Goal: Transaction & Acquisition: Purchase product/service

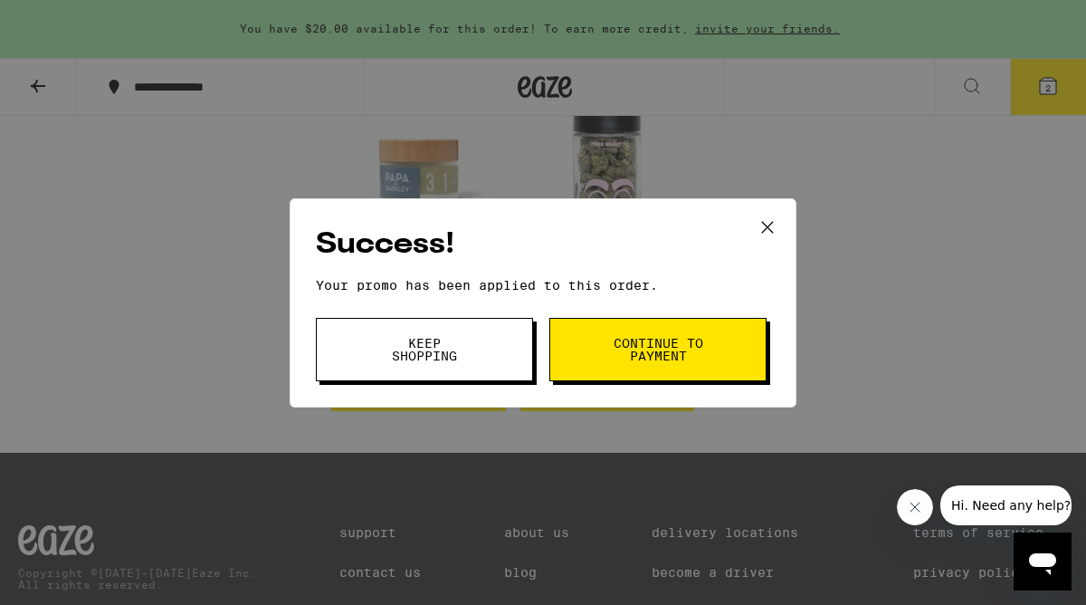
click at [519, 349] on button "Keep Shopping" at bounding box center [424, 349] width 217 height 63
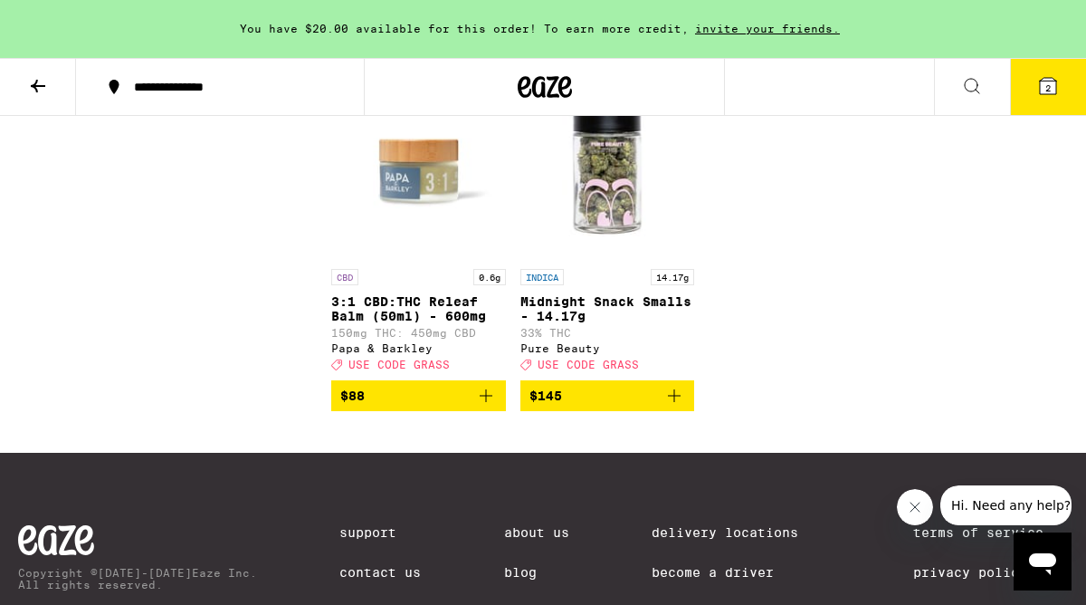
click at [15, 99] on button at bounding box center [38, 87] width 76 height 57
